Goal: Task Accomplishment & Management: Manage account settings

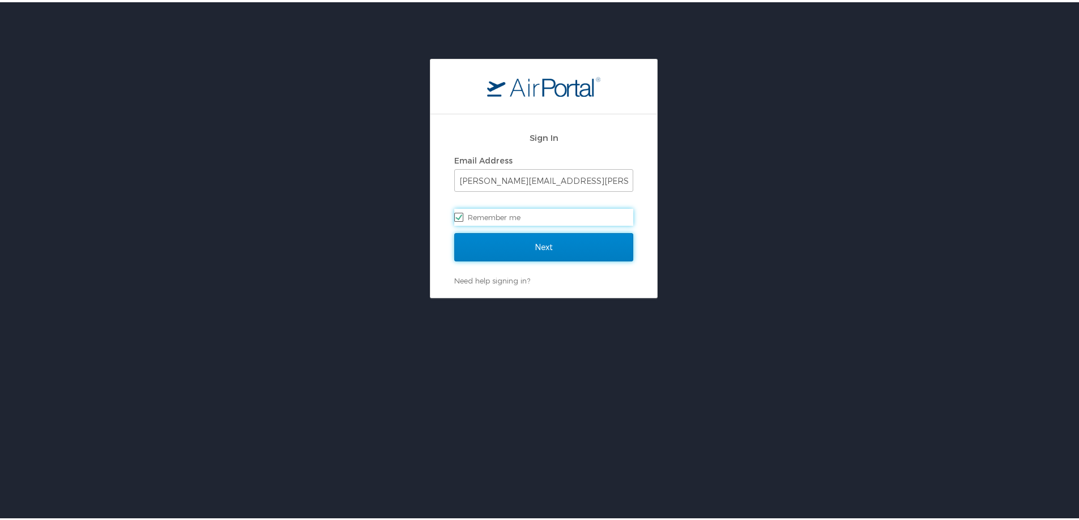
click at [548, 247] on input "Next" at bounding box center [543, 245] width 179 height 28
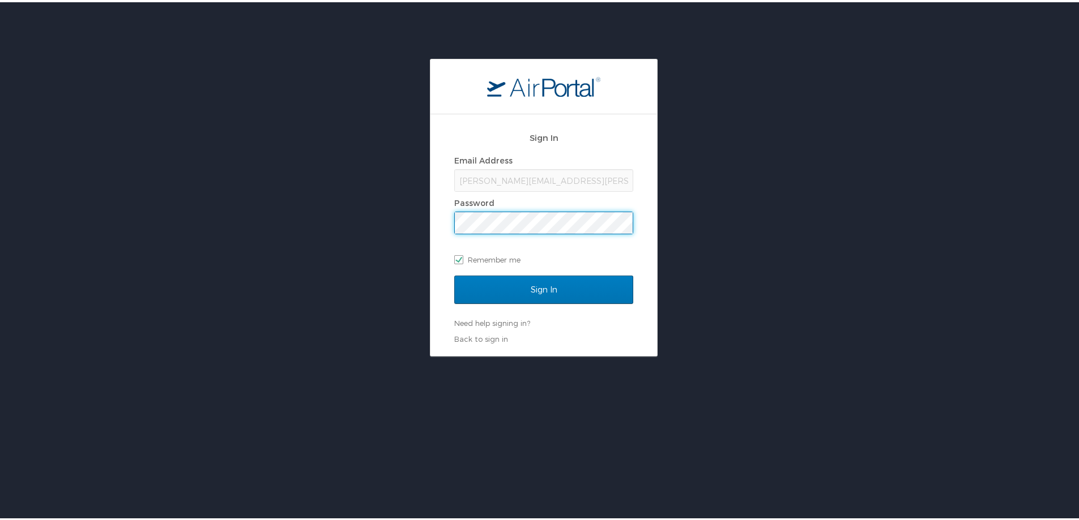
click at [454, 274] on input "Sign In" at bounding box center [543, 288] width 179 height 28
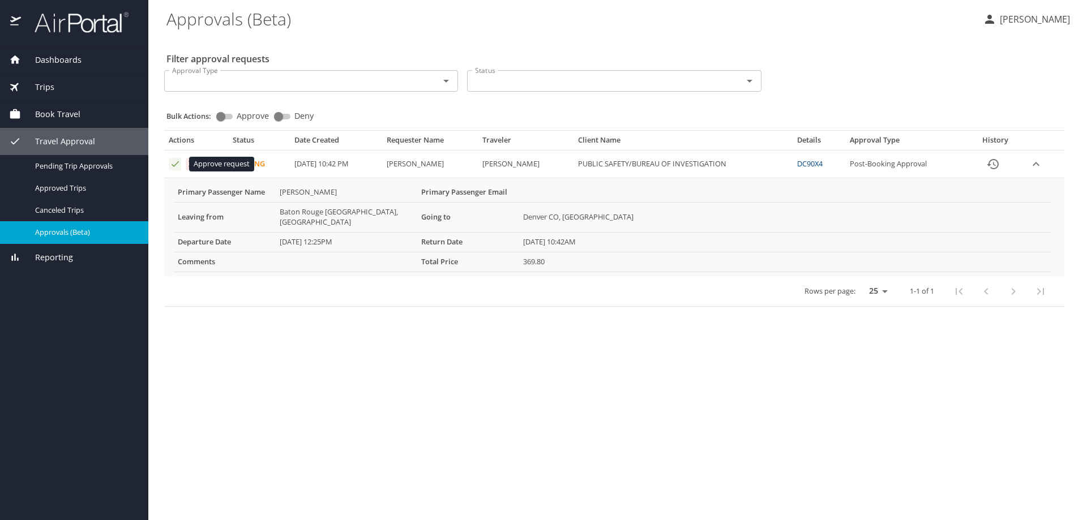
click at [176, 163] on icon "Approval table" at bounding box center [175, 164] width 11 height 11
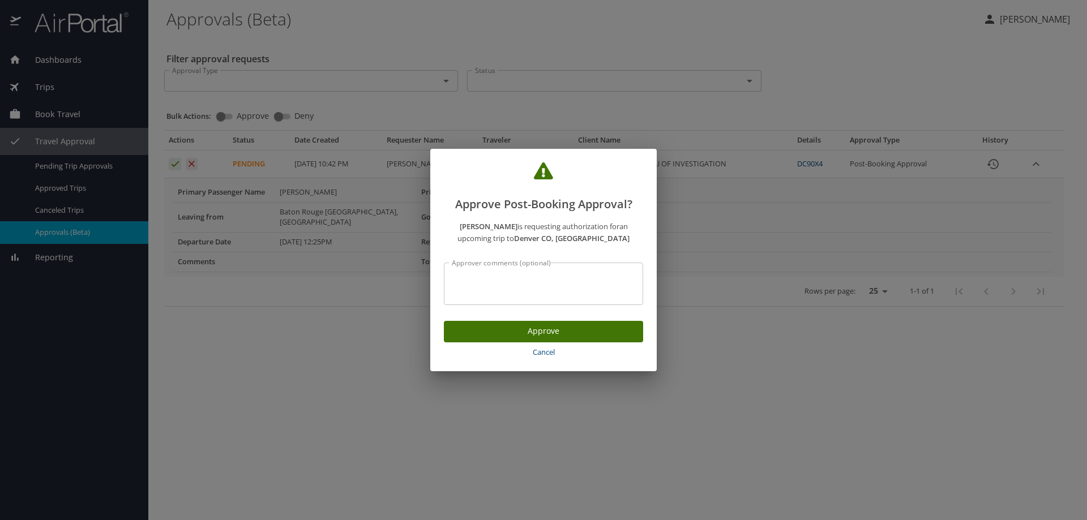
click at [560, 327] on span "Approve" at bounding box center [543, 332] width 181 height 14
